Goal: Communication & Community: Answer question/provide support

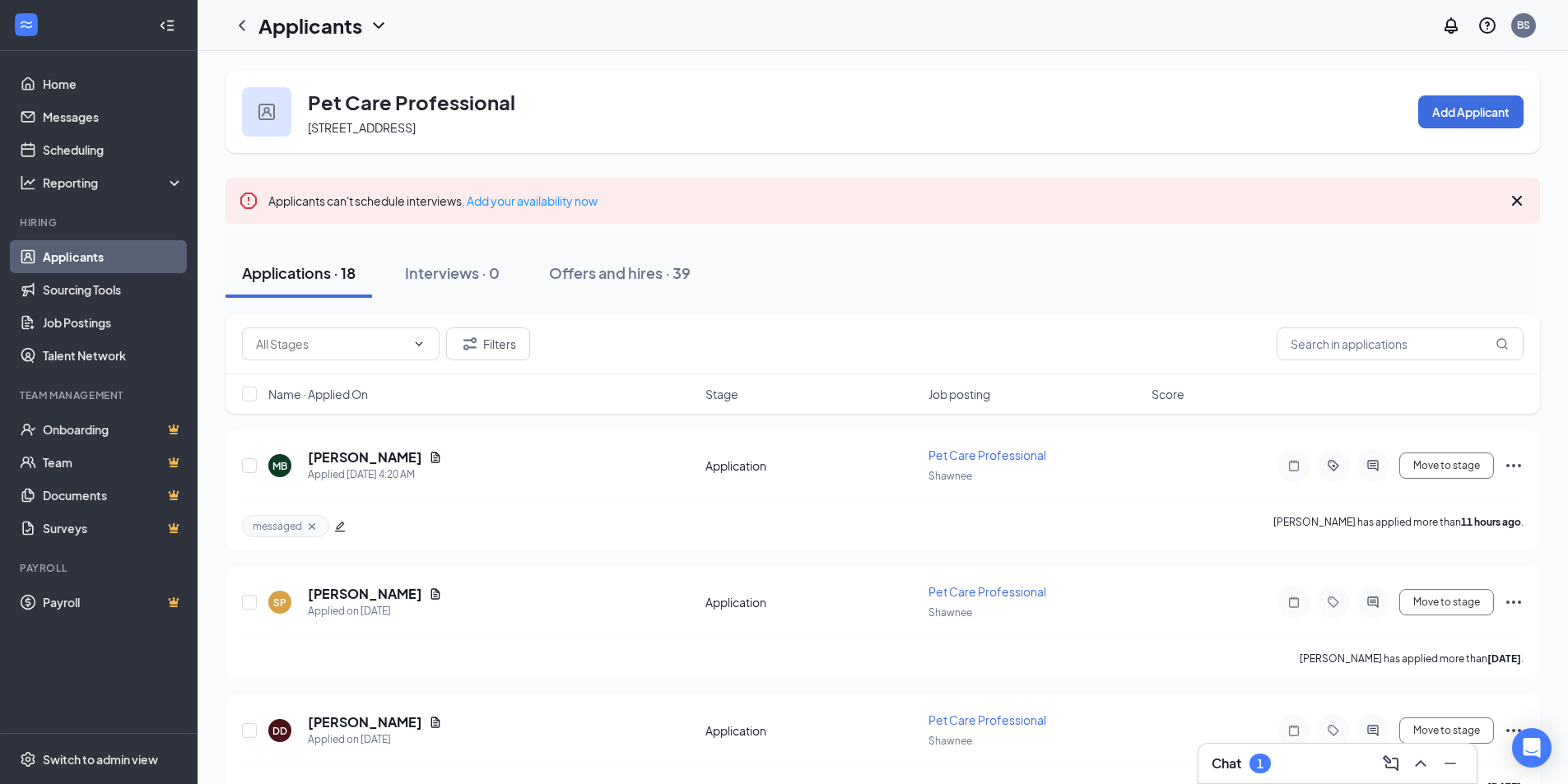
click at [1258, 765] on div "1" at bounding box center [1259, 764] width 6 height 14
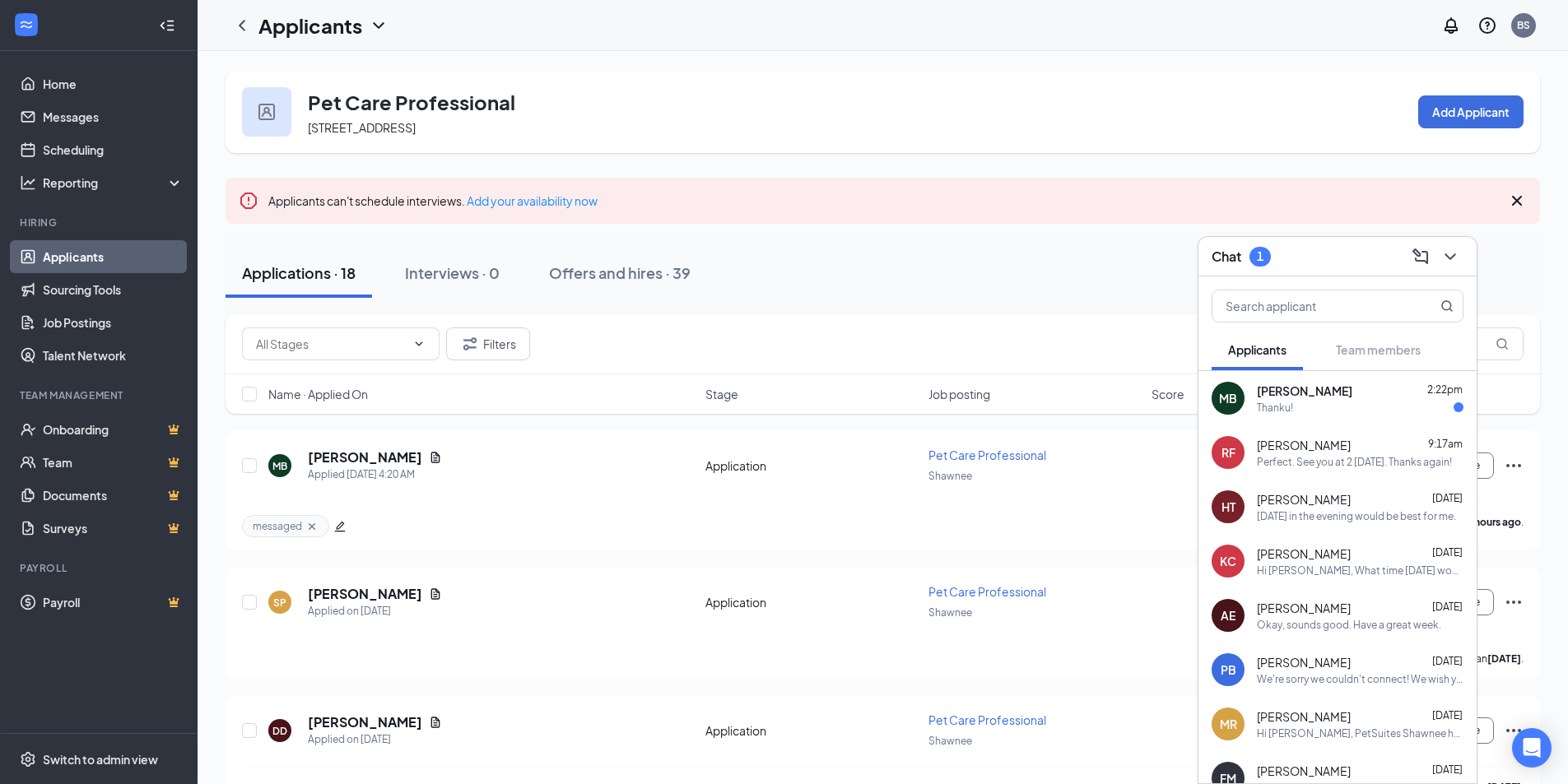
click at [1279, 407] on div "Thanku!" at bounding box center [1274, 407] width 36 height 14
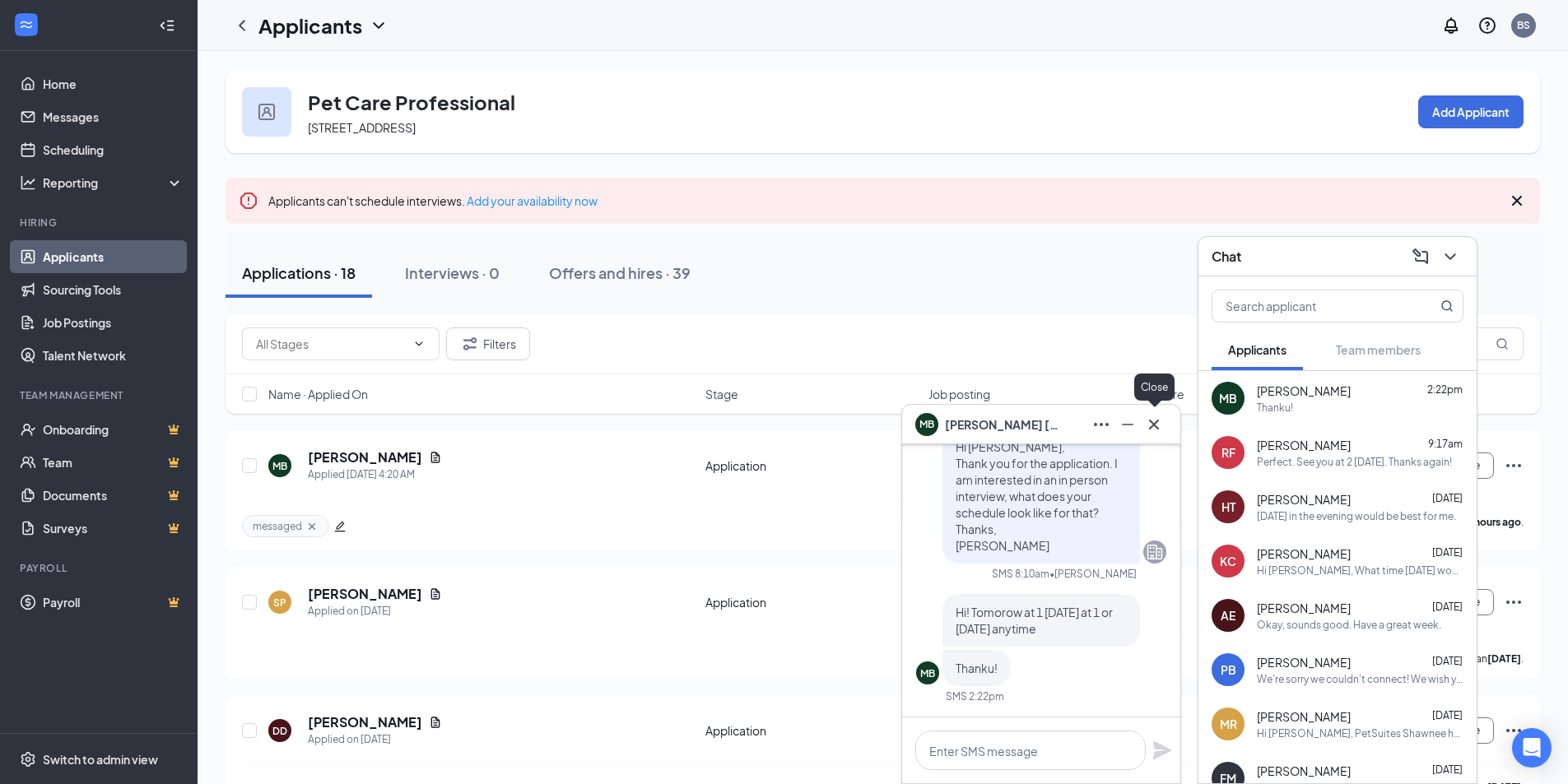
click at [1157, 424] on icon "Cross" at bounding box center [1154, 424] width 19 height 19
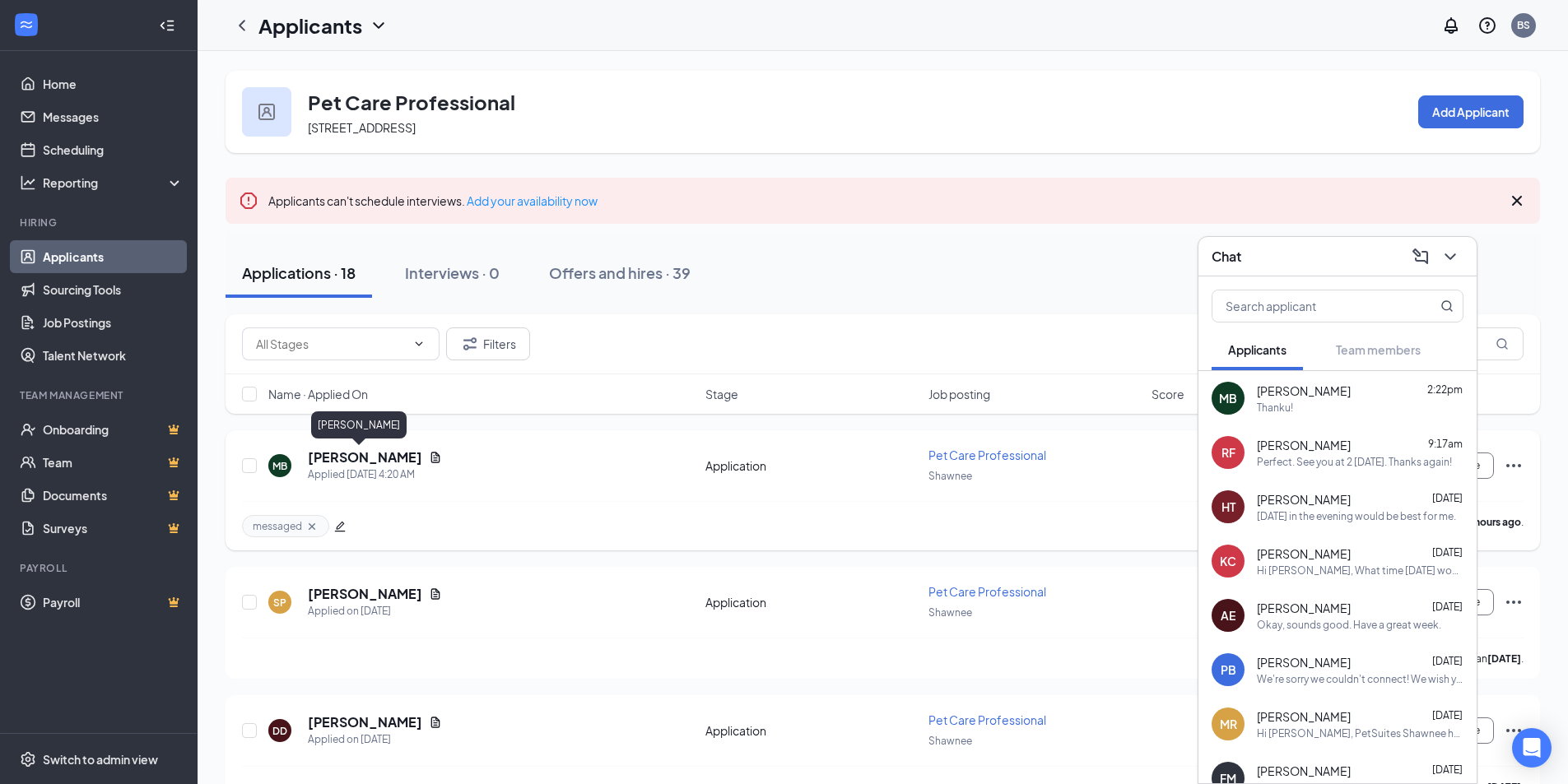
click at [361, 454] on h5 "[PERSON_NAME]" at bounding box center [365, 457] width 115 height 19
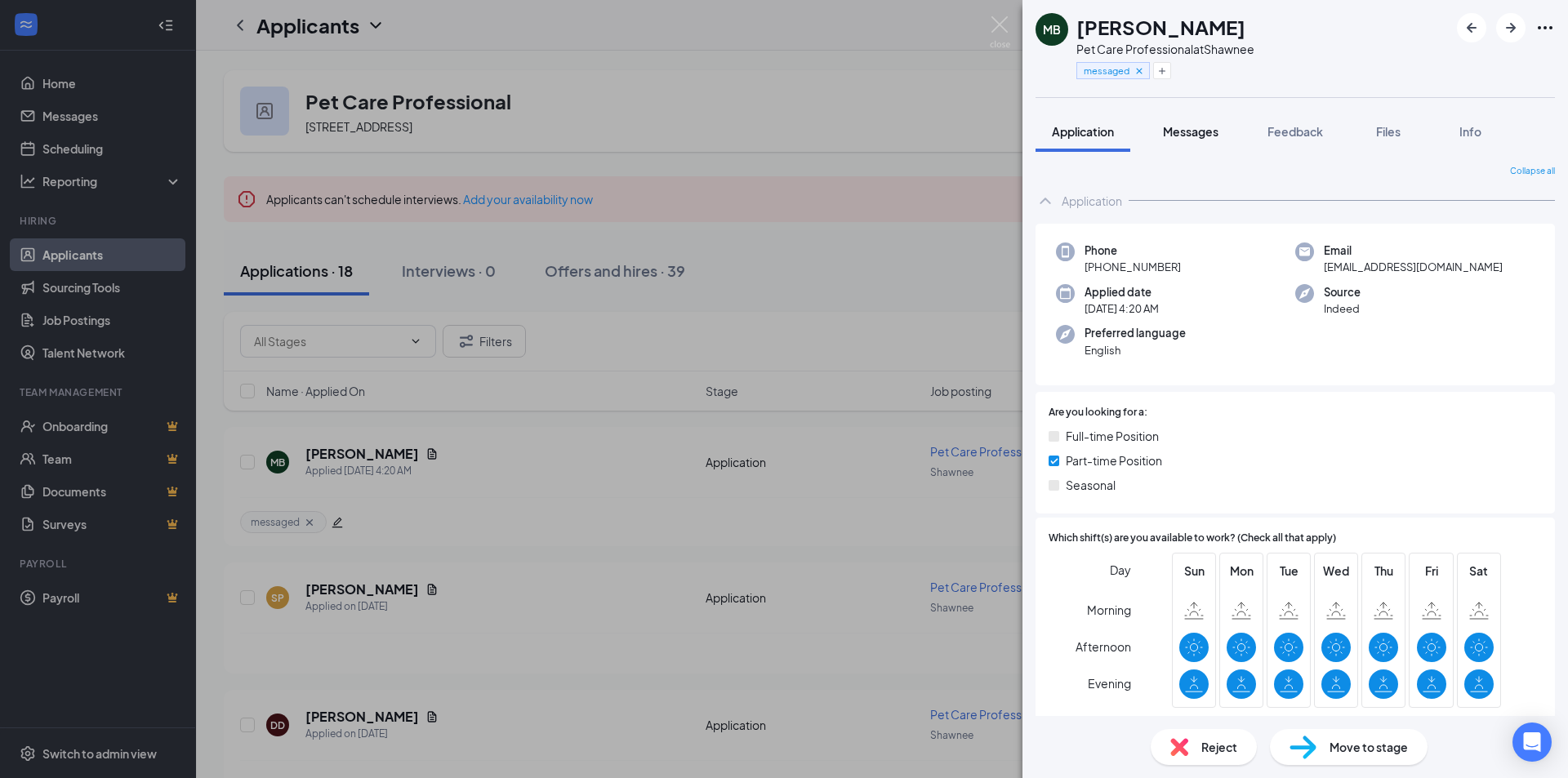
click at [1183, 131] on span "Messages" at bounding box center [1190, 131] width 55 height 15
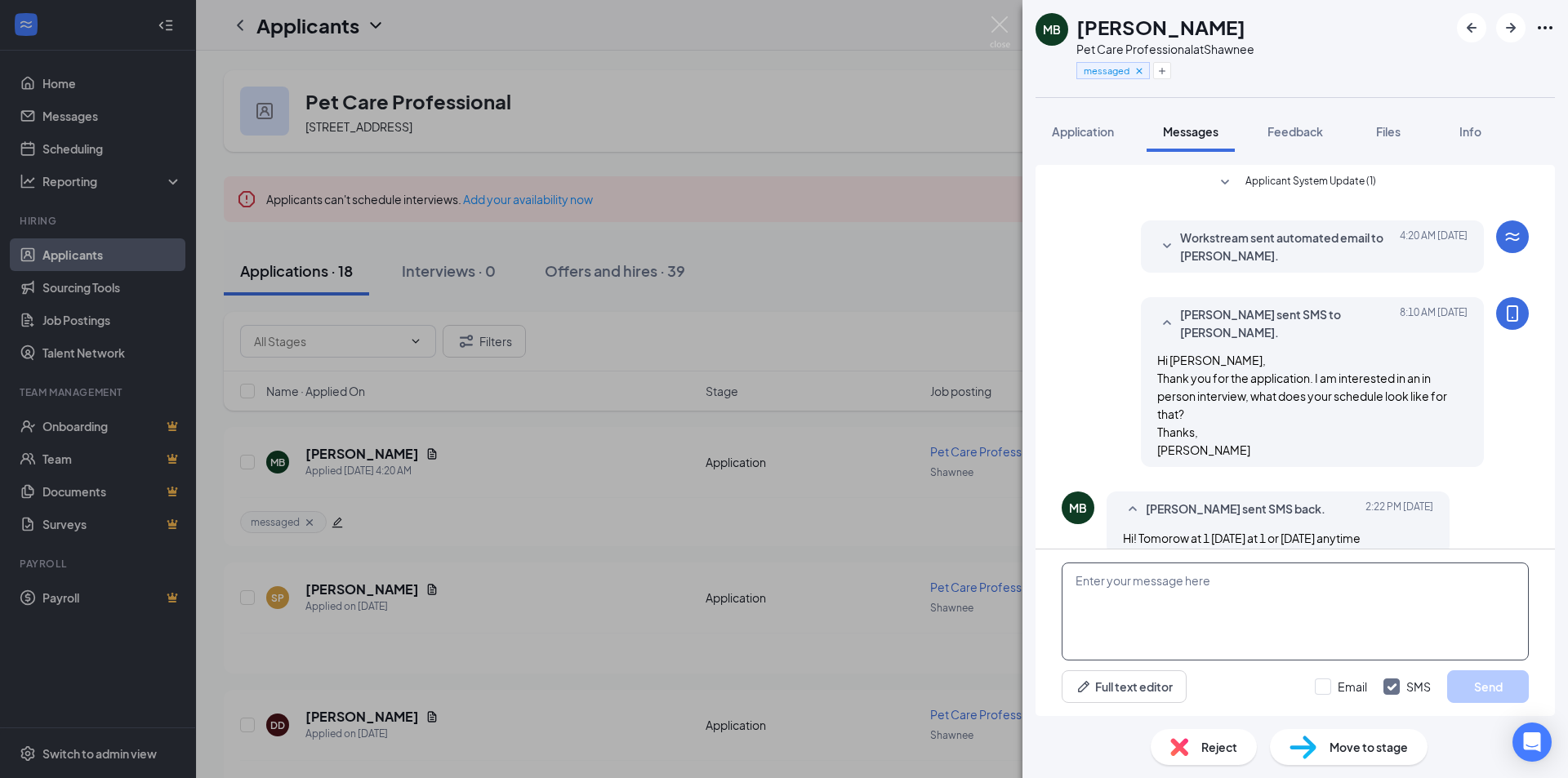
click at [1150, 594] on textarea at bounding box center [1296, 612] width 468 height 98
click at [1253, 584] on textarea "Let's do [DATE] at 1pm, you wil be interviewing with [PERSON_NAME]" at bounding box center [1296, 612] width 468 height 98
click at [1408, 585] on textarea "Let's do [DATE] at 1pm, you will be interviewing with [PERSON_NAME]" at bounding box center [1296, 612] width 468 height 98
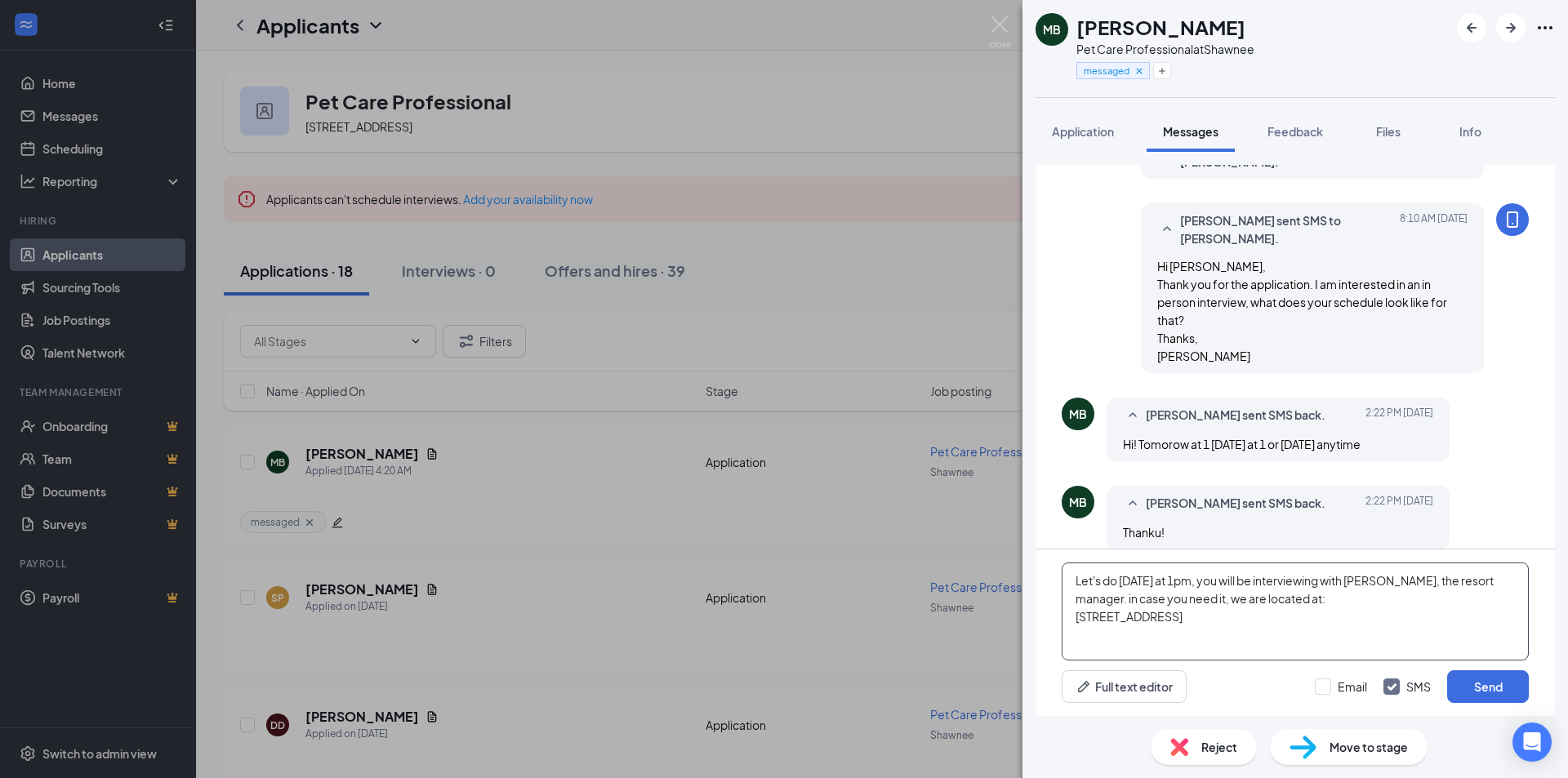
scroll to position [95, 0]
type textarea "Let's do [DATE] at 1pm, you will be interviewing with [PERSON_NAME], the resort…"
click at [1469, 686] on button "Send" at bounding box center [1487, 686] width 81 height 32
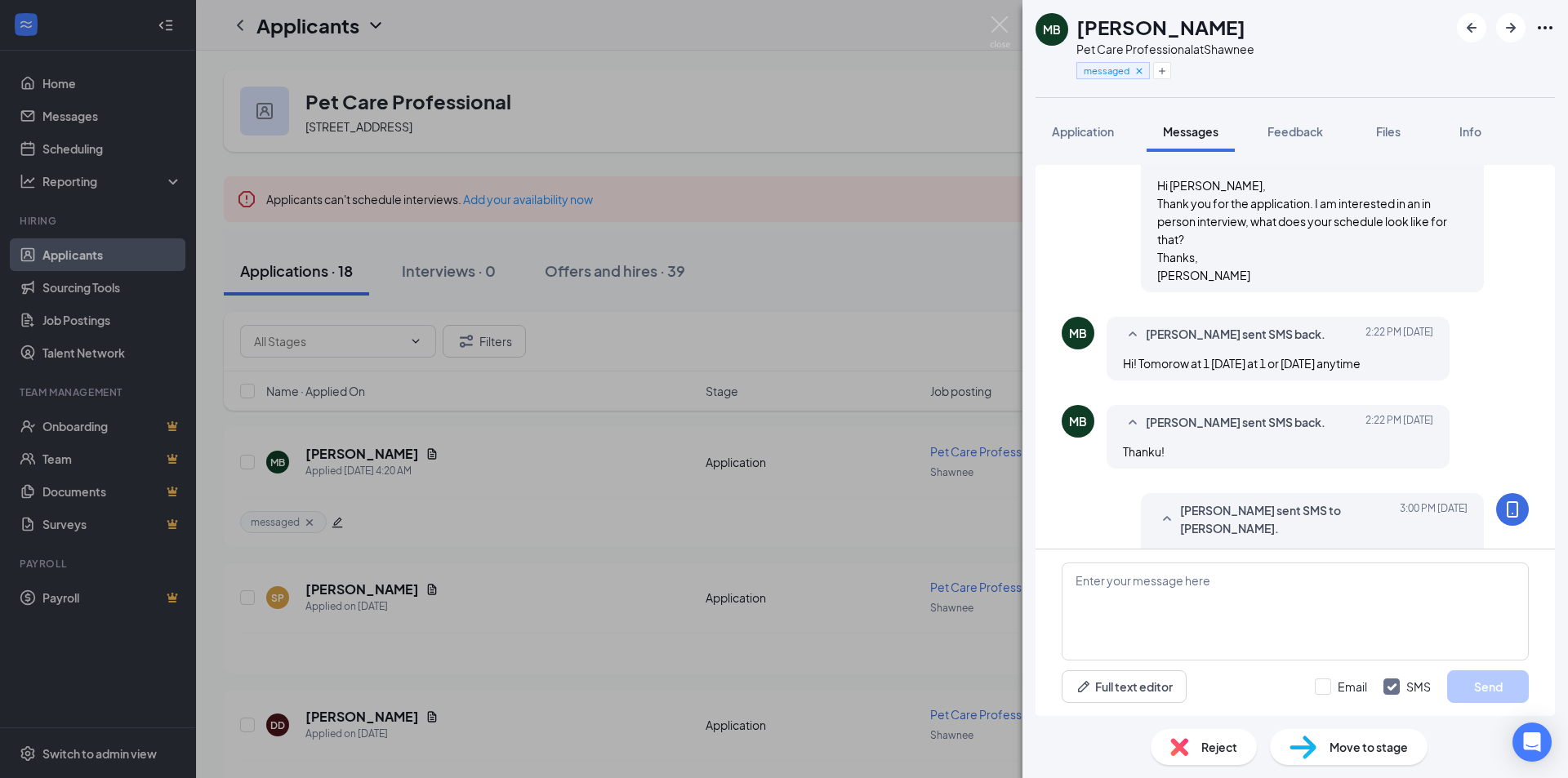
scroll to position [255, 0]
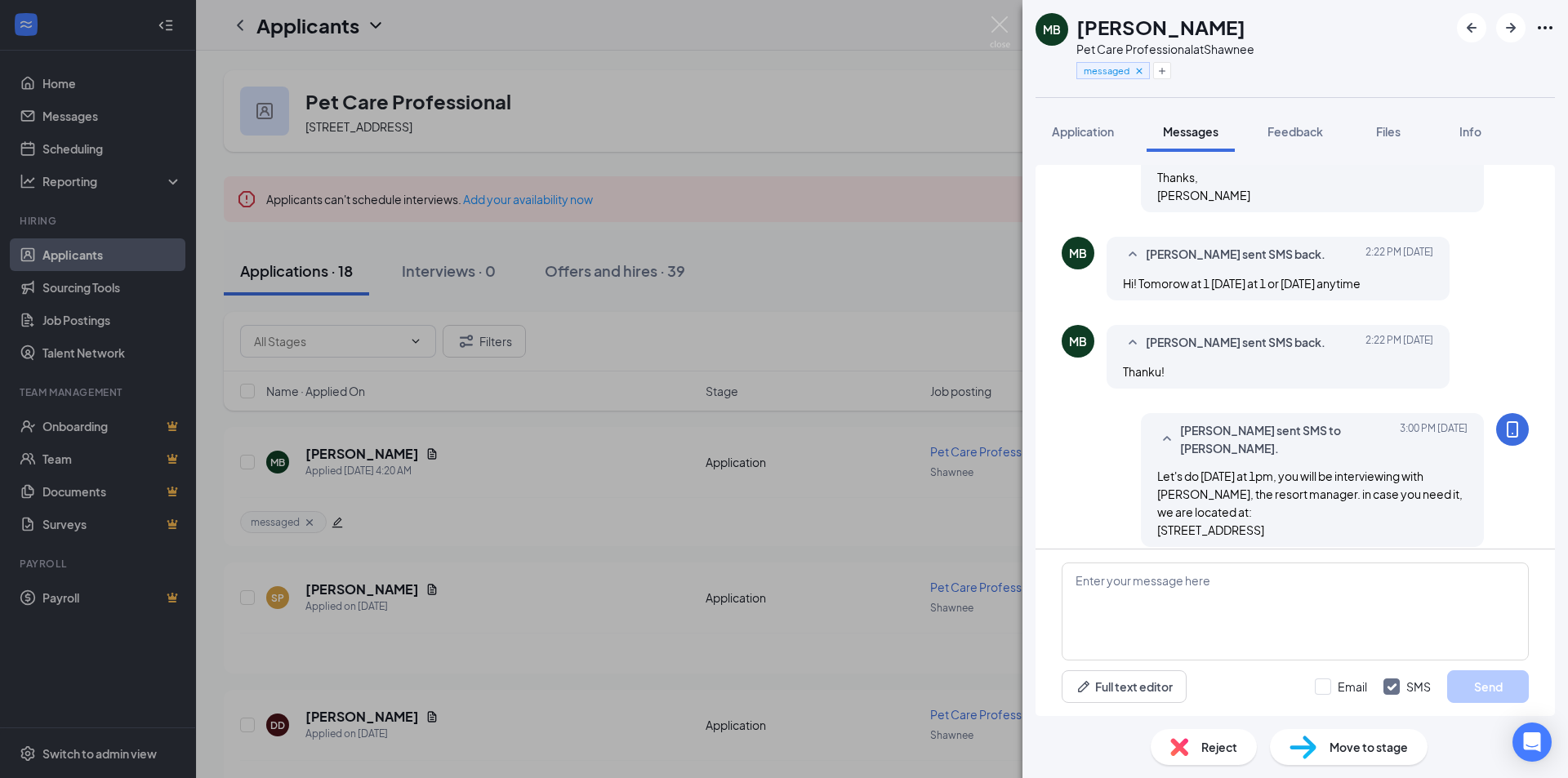
click at [332, 453] on div "MB [PERSON_NAME] Pet Care Professional at Shawnee messaged Application Messages…" at bounding box center [784, 389] width 1568 height 778
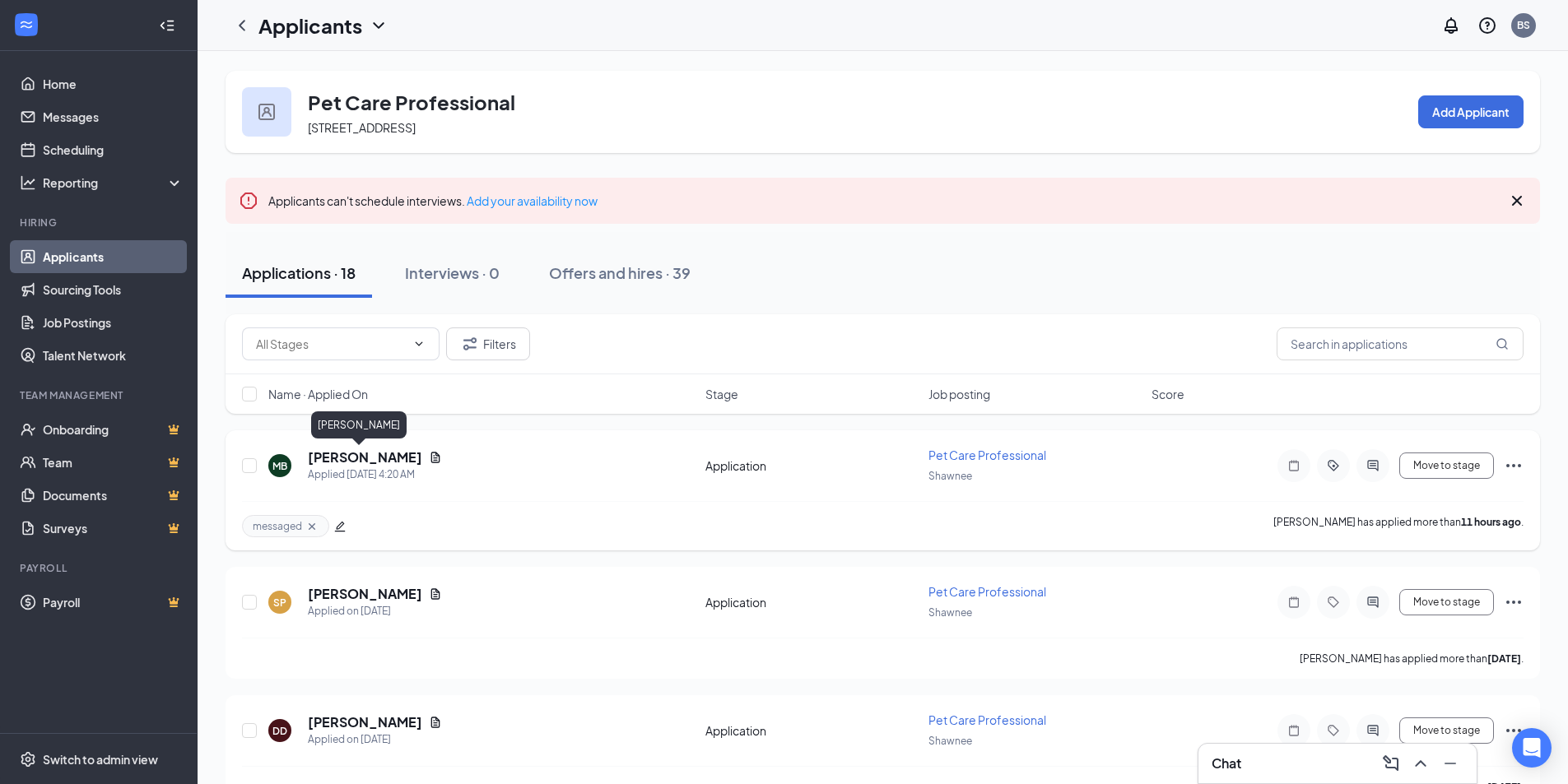
click at [346, 456] on h5 "[PERSON_NAME]" at bounding box center [365, 457] width 115 height 19
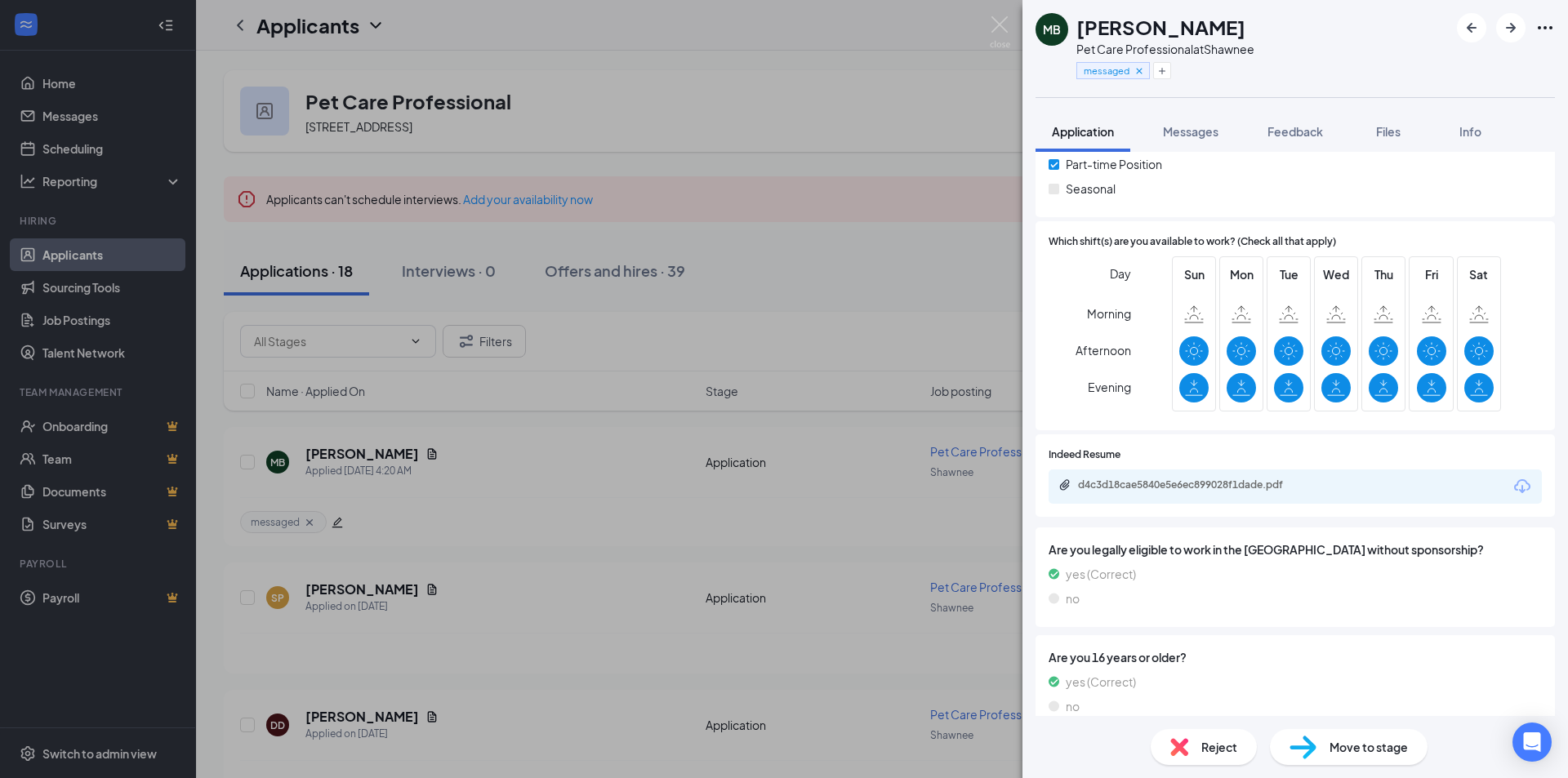
scroll to position [319, 0]
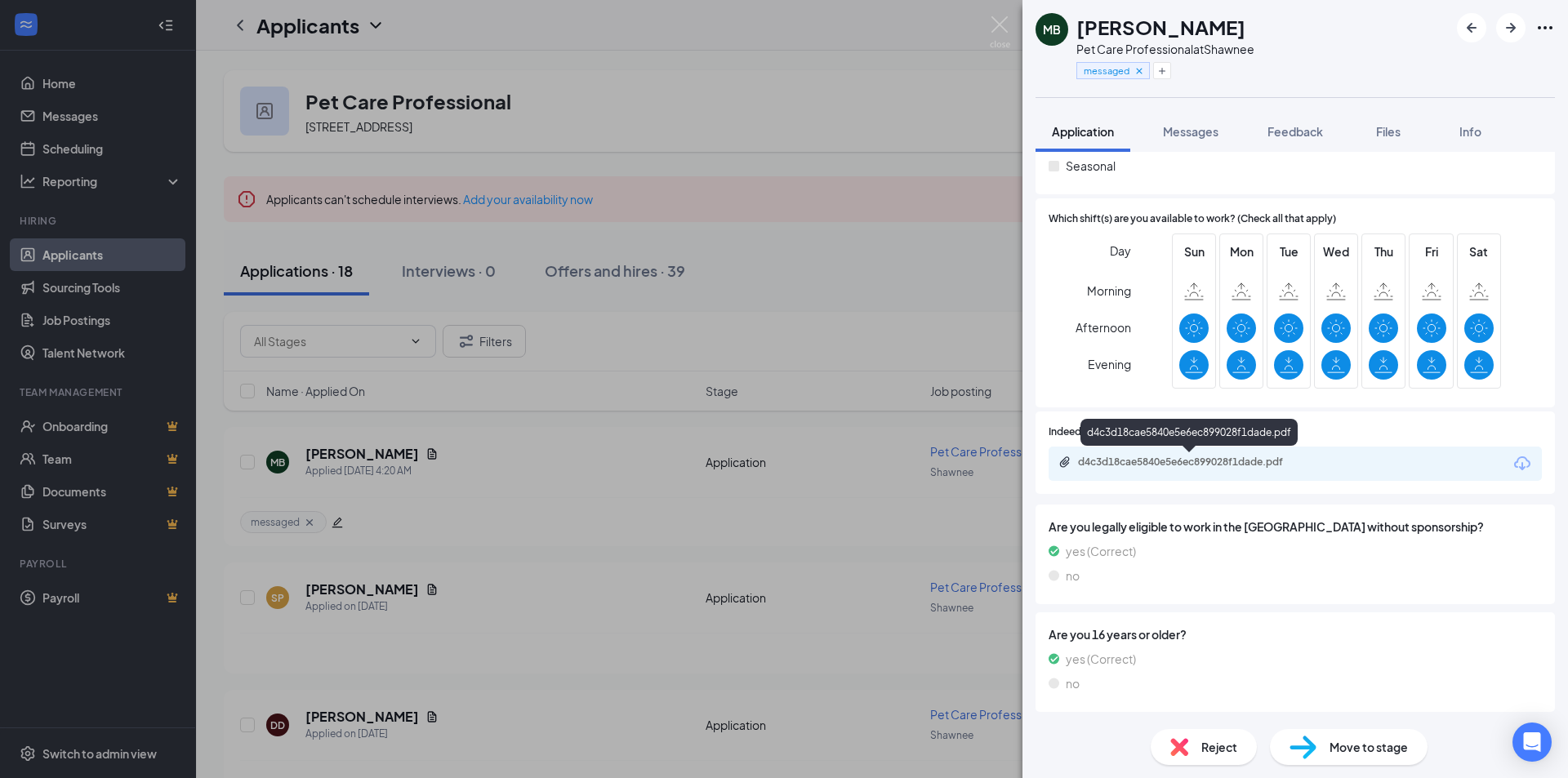
click at [1171, 456] on div "d4c3d18cae5840e5e6ec899028f1dade.pdf" at bounding box center [1192, 461] width 229 height 13
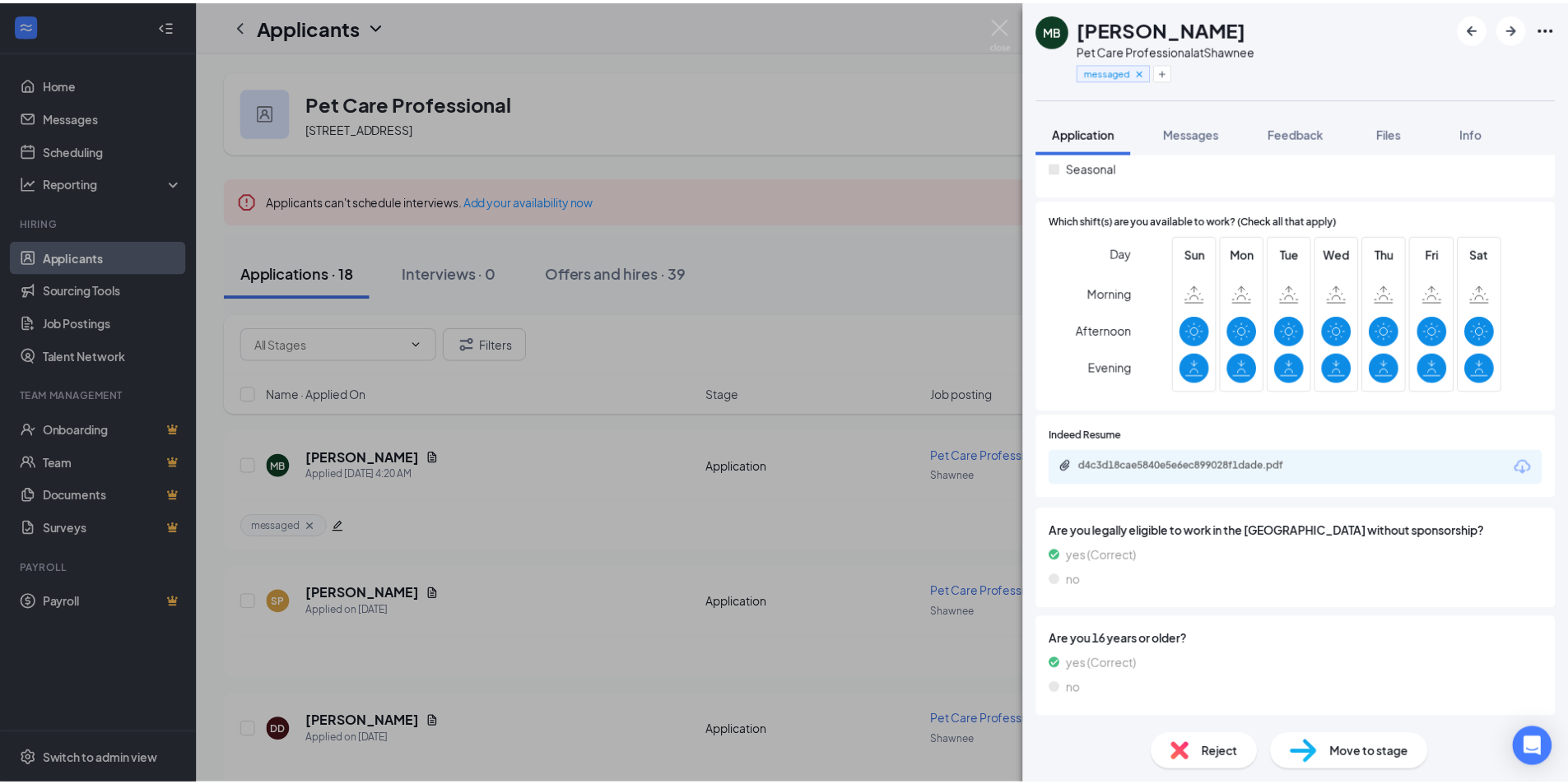
scroll to position [315, 0]
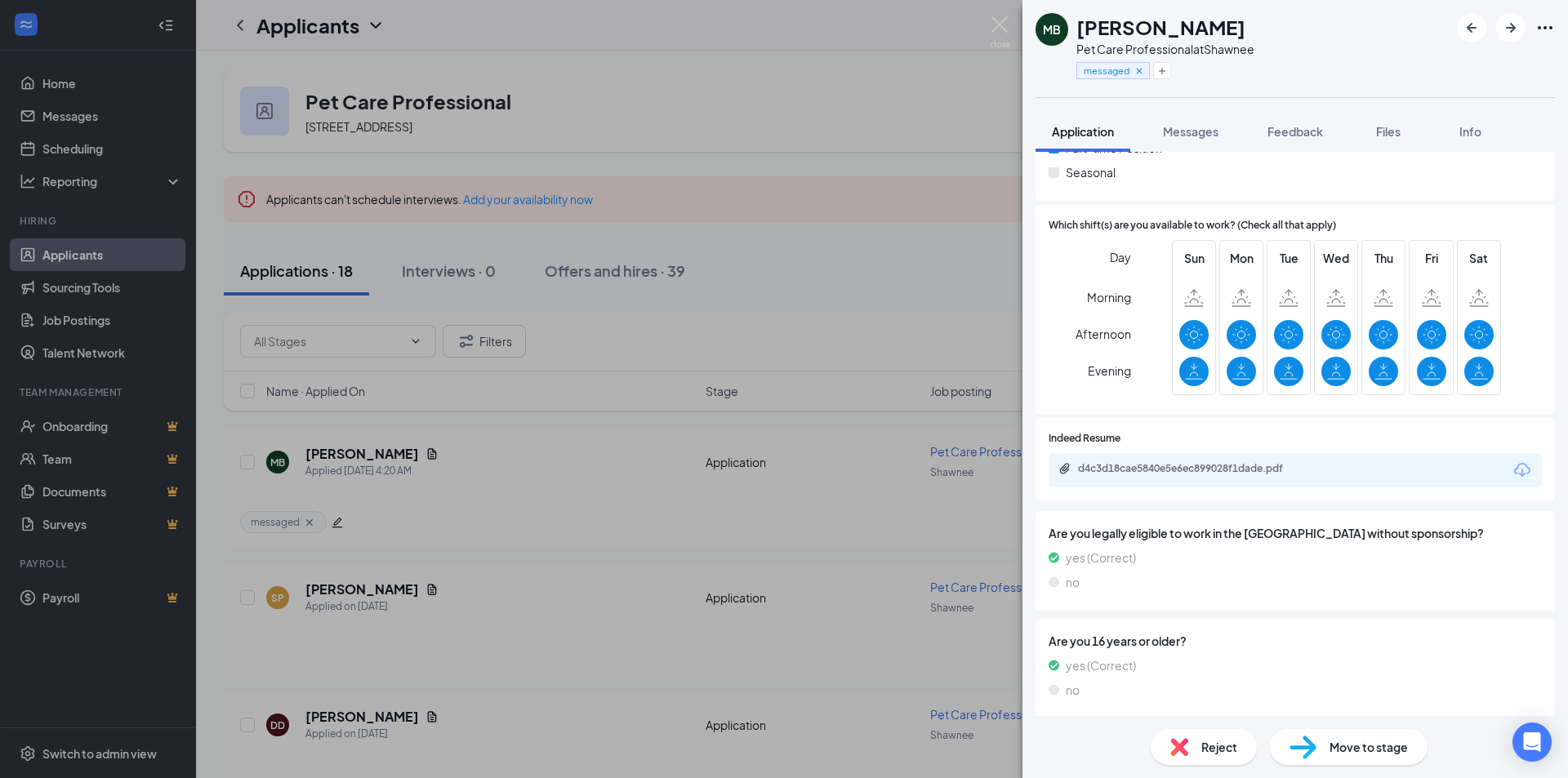
click at [828, 161] on div "MB [PERSON_NAME] Pet Care Professional at Shawnee messaged Application Messages…" at bounding box center [784, 389] width 1568 height 778
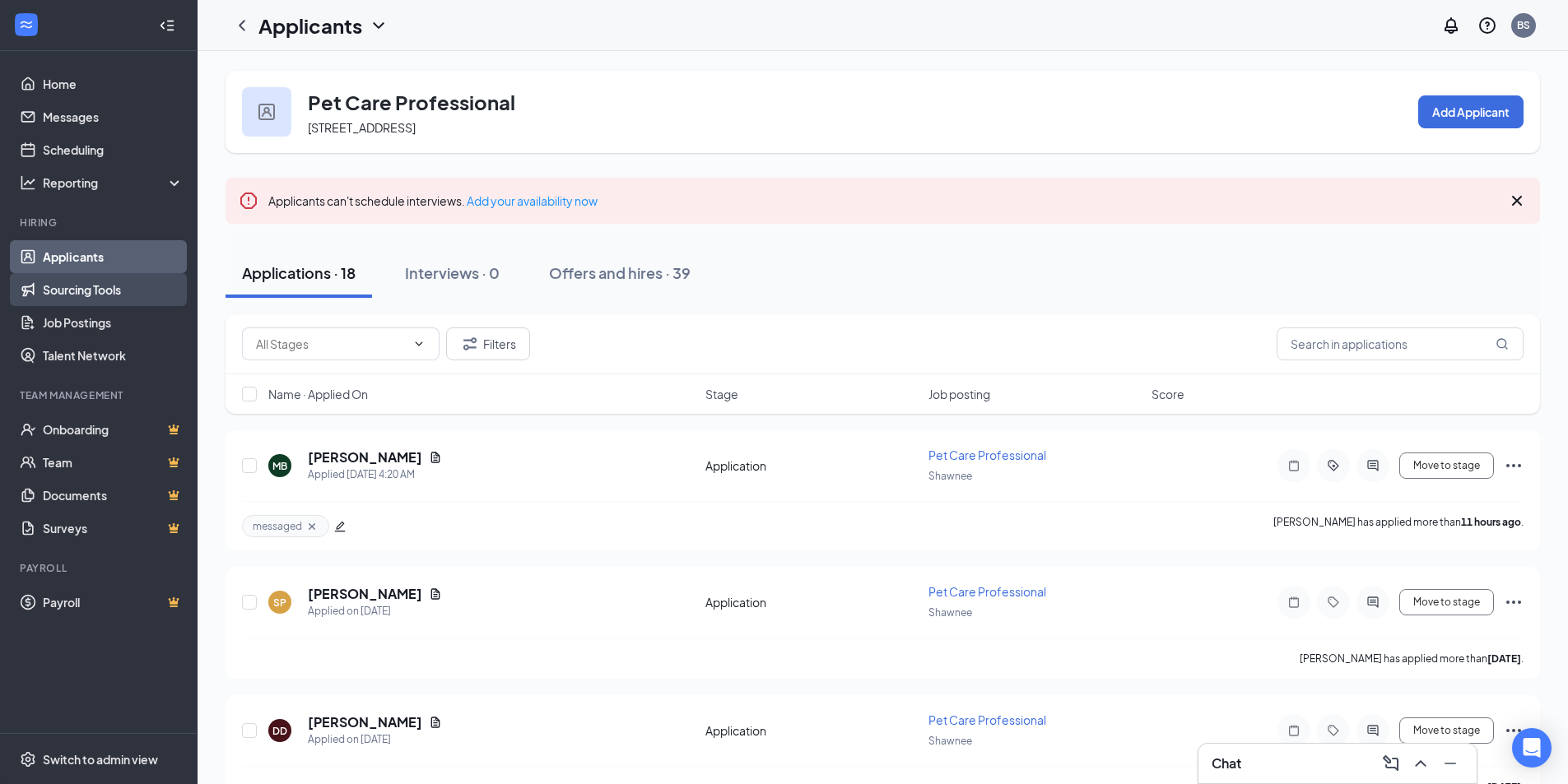
click at [107, 285] on link "Sourcing Tools" at bounding box center [114, 289] width 141 height 33
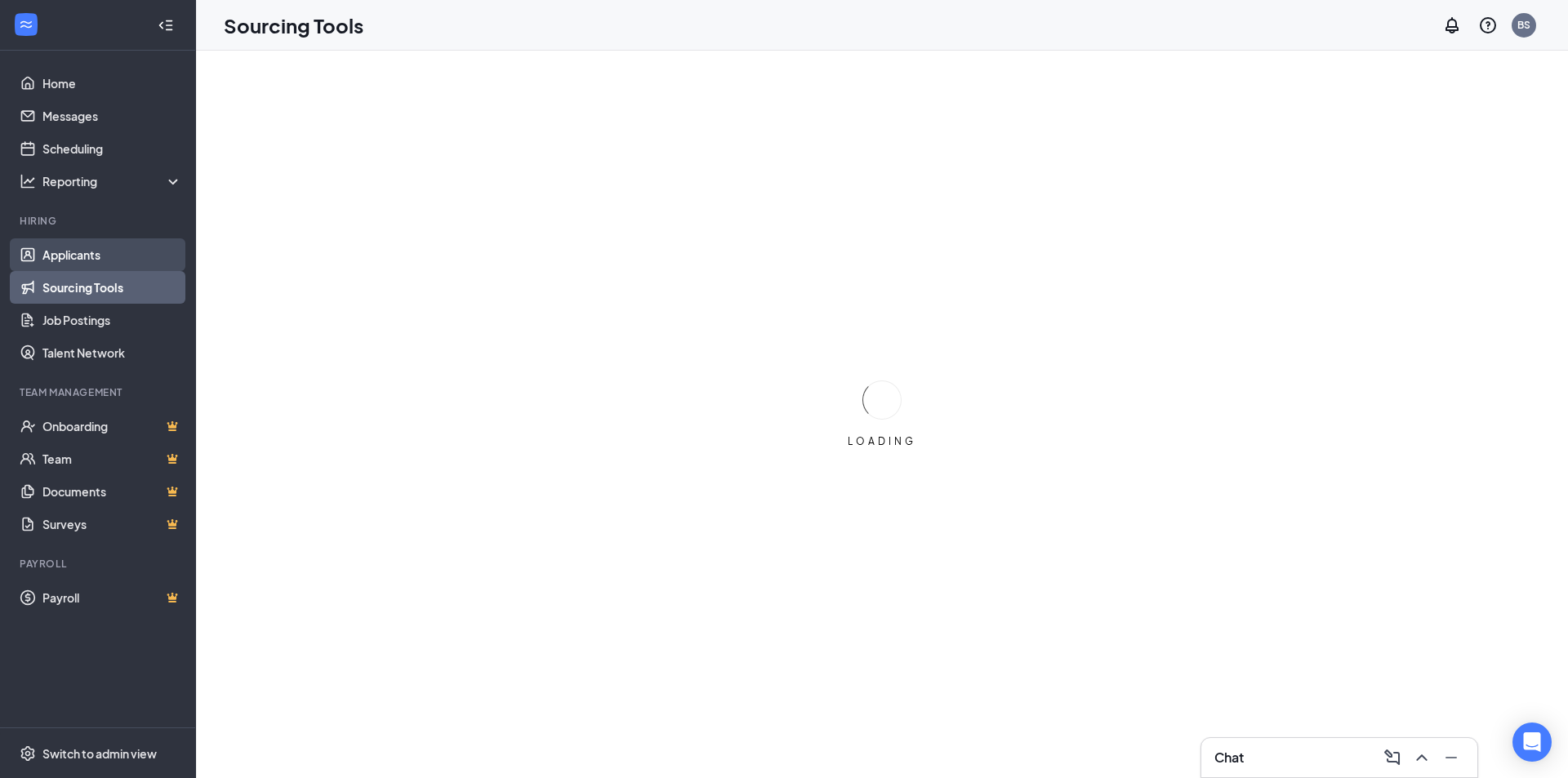
click at [82, 249] on link "Applicants" at bounding box center [113, 254] width 140 height 32
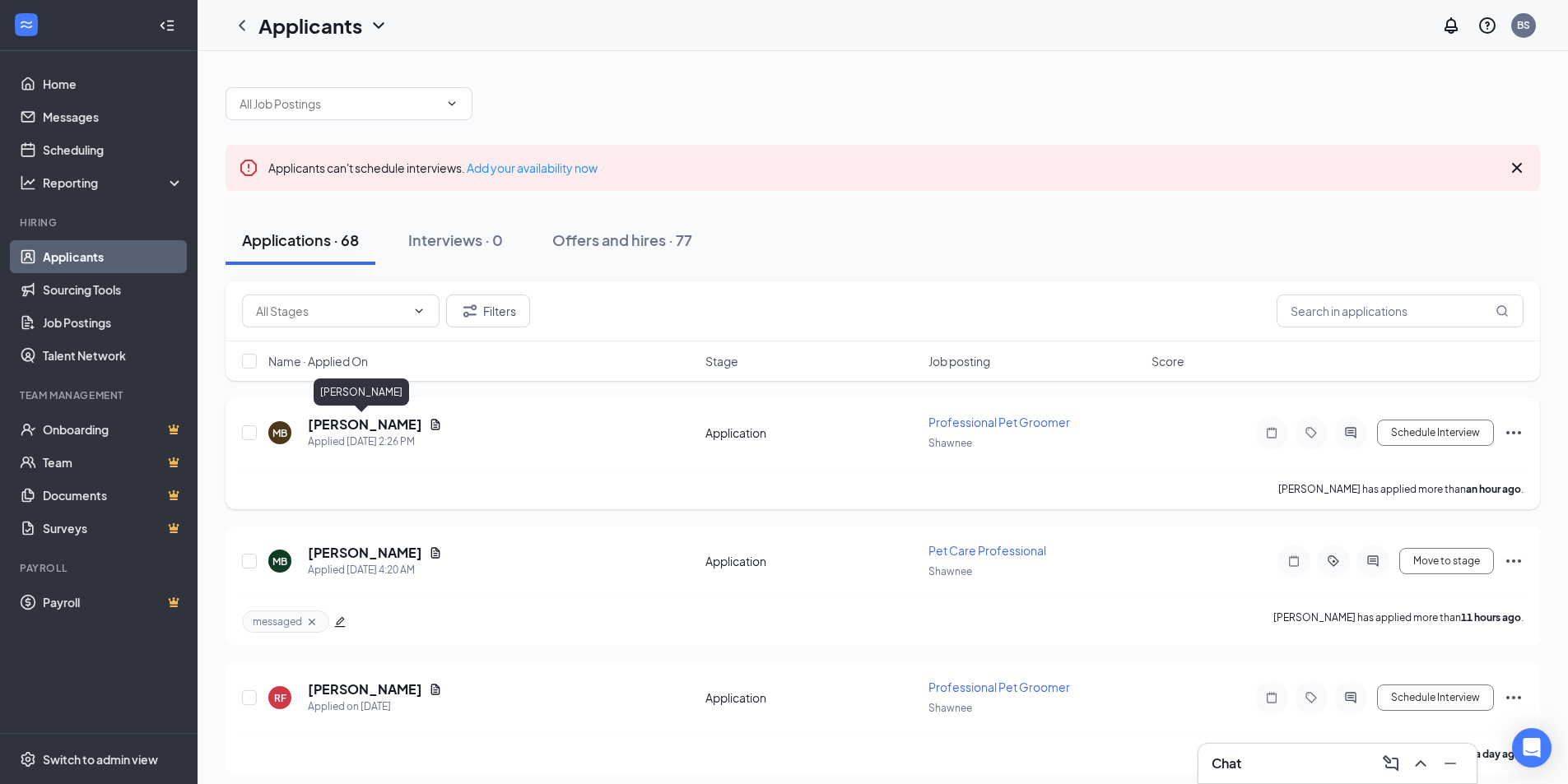
click at [354, 420] on h5 "Miles Boswell" at bounding box center [365, 424] width 115 height 19
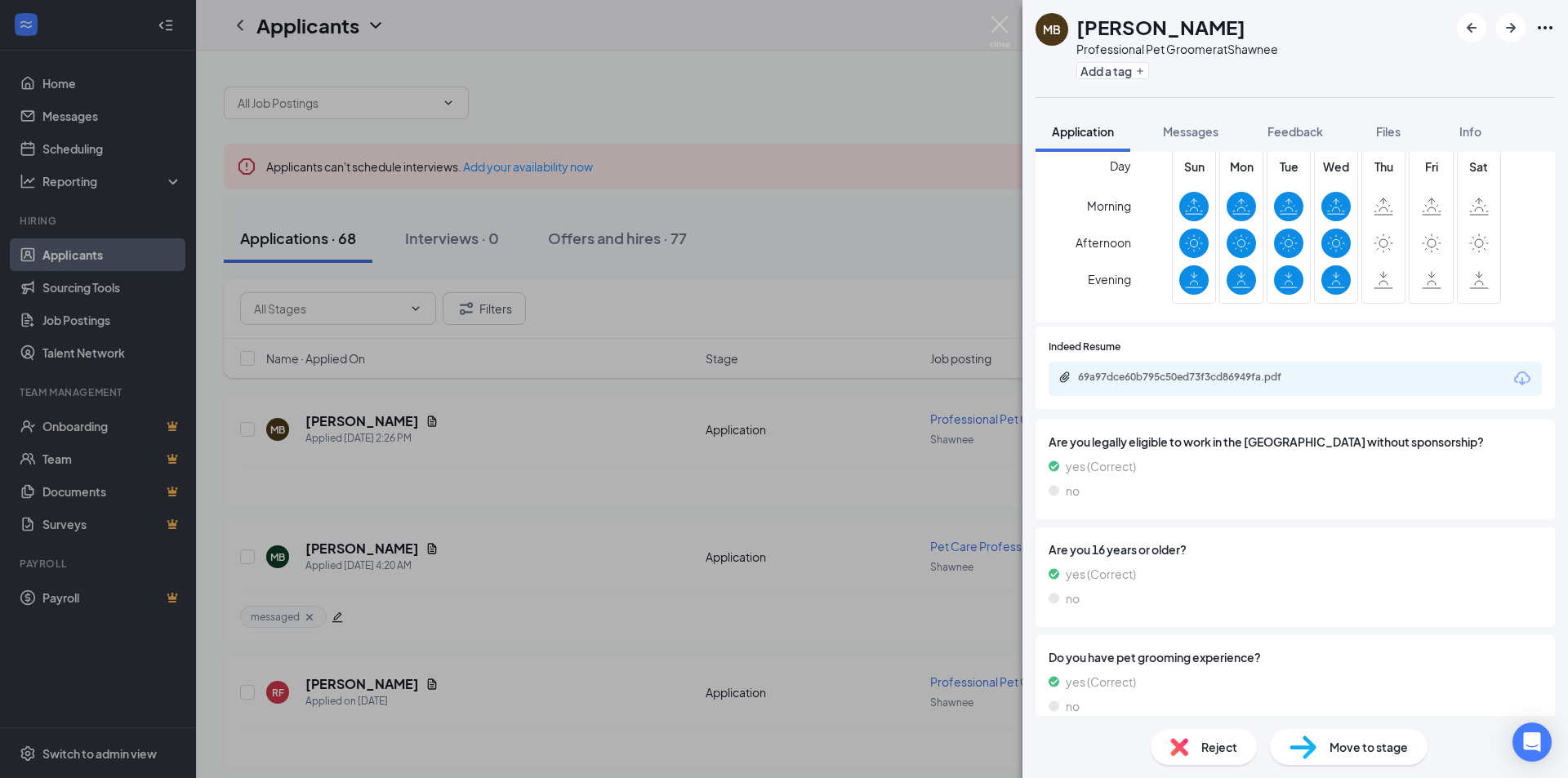
scroll to position [408, 0]
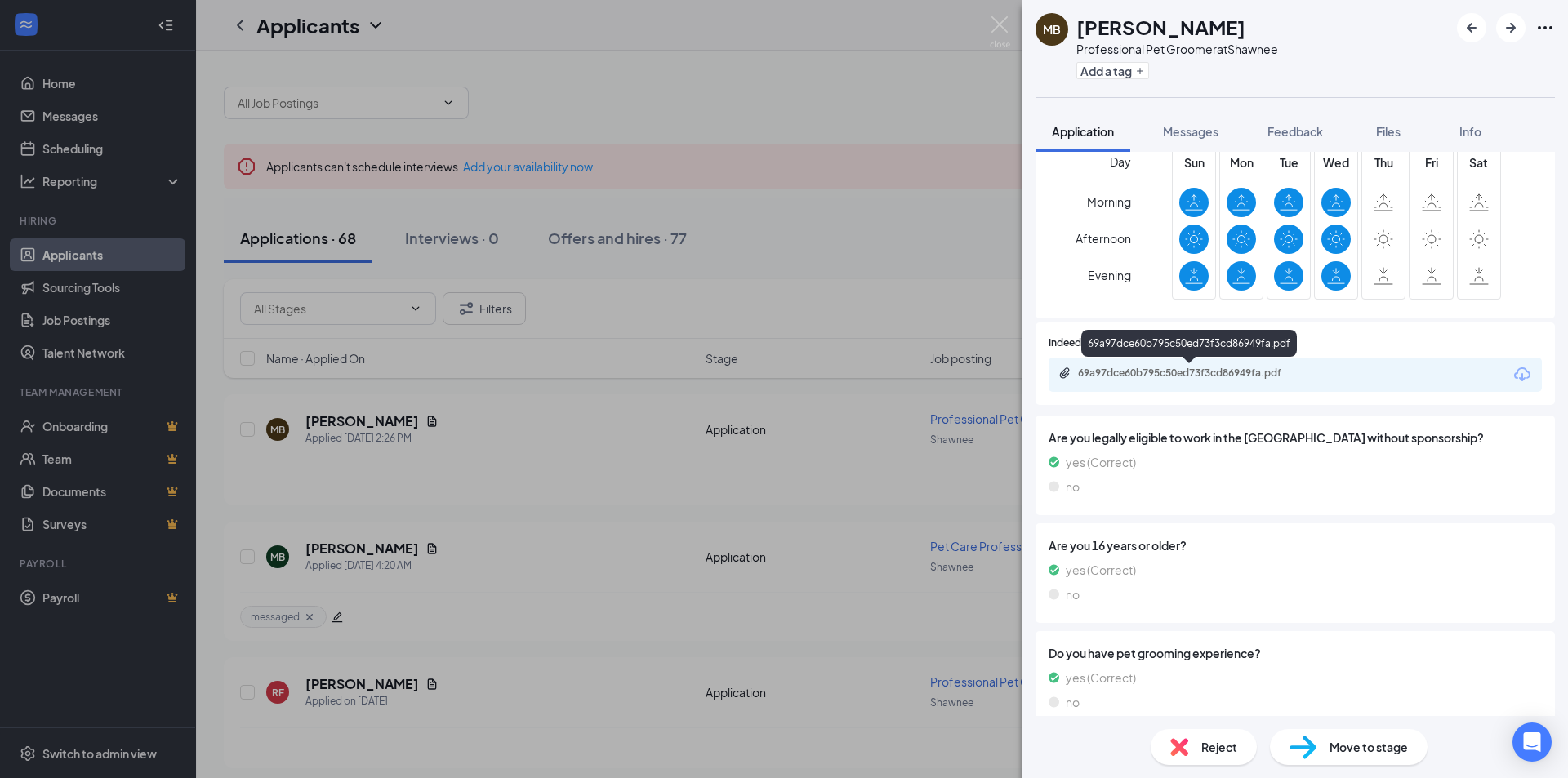
click at [1218, 370] on div "69a97dce60b795c50ed73f3cd86949fa.pdf" at bounding box center [1192, 373] width 229 height 13
click at [1181, 125] on span "Messages" at bounding box center [1190, 131] width 55 height 15
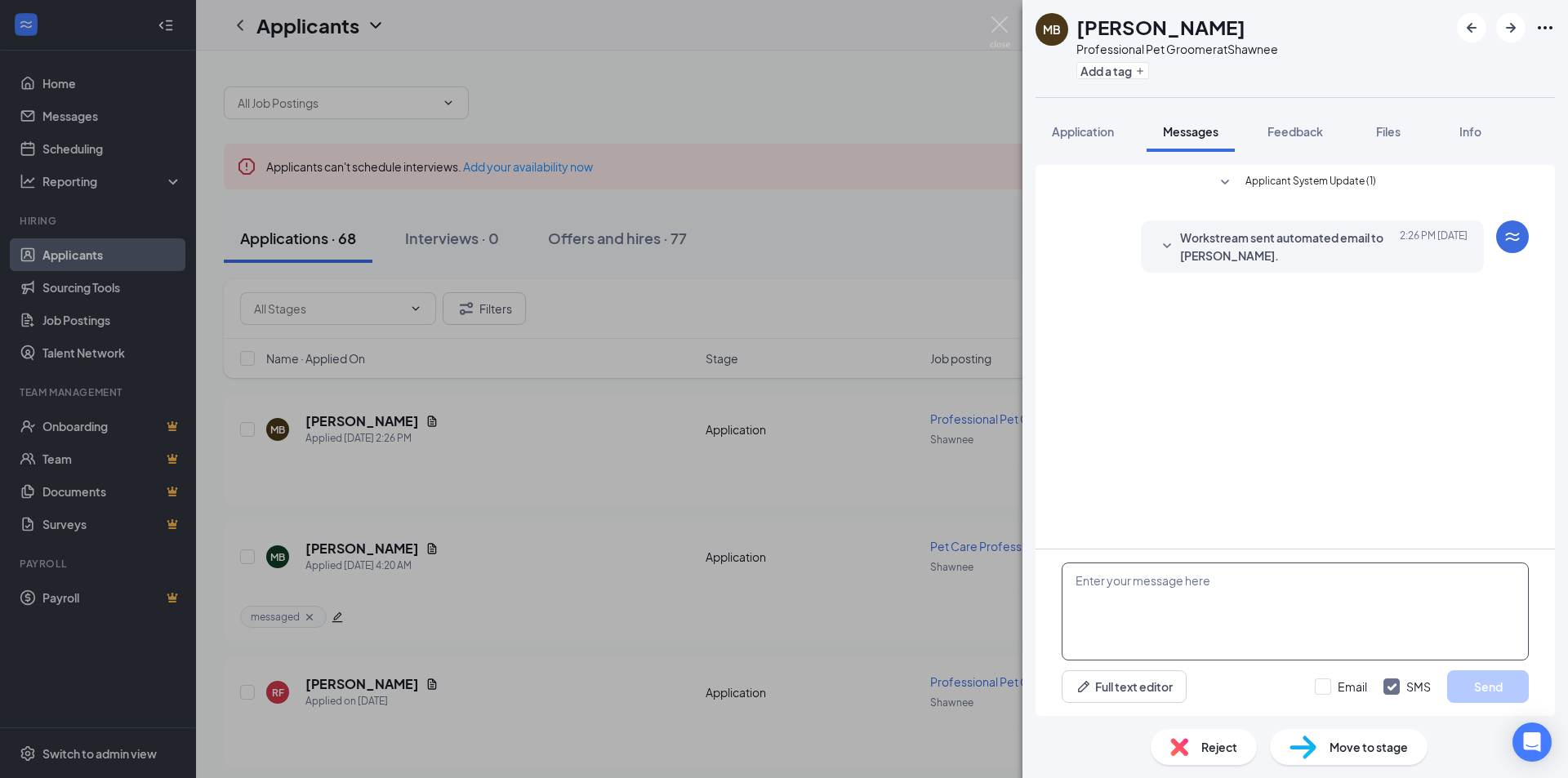
click at [1133, 582] on textarea at bounding box center [1296, 612] width 468 height 98
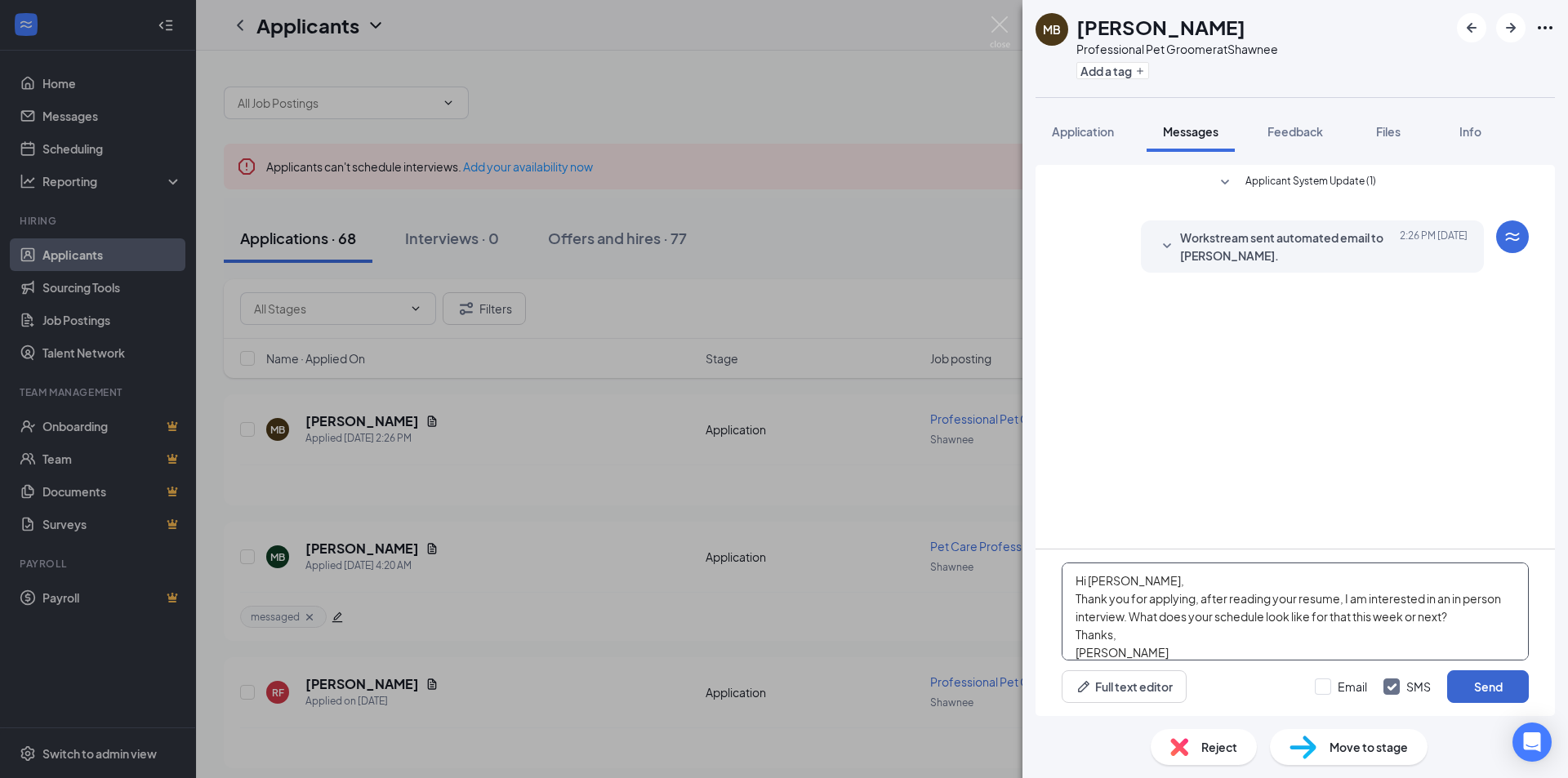
type textarea "Hi Miles, Thank you for applying, after reading your resume, I am interested in…"
click at [1508, 686] on button "Send" at bounding box center [1487, 686] width 81 height 32
